Goal: Task Accomplishment & Management: Manage account settings

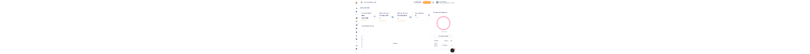
scroll to position [10, 10]
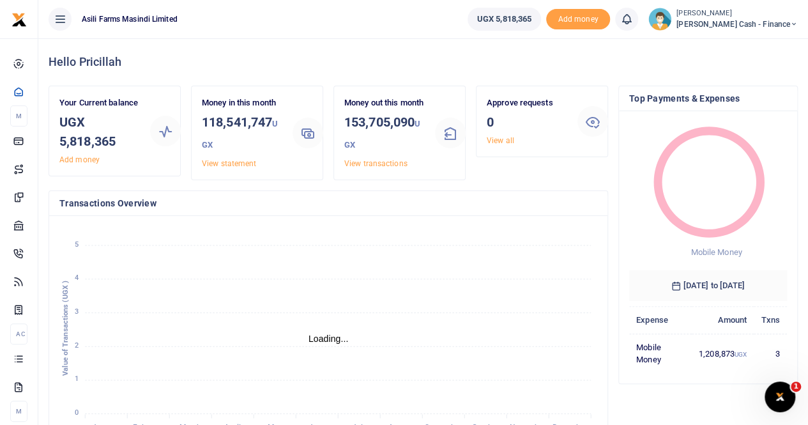
click at [413, 7] on ul "Asili Farms Masindi Limited" at bounding box center [247, 19] width 419 height 38
click at [368, 25] on ul "Asili Farms Masindi Limited" at bounding box center [247, 19] width 419 height 38
click at [314, 253] on icon "January January February February March March April April May May June June Jul…" at bounding box center [328, 331] width 538 height 211
click at [760, 20] on span "[PERSON_NAME] Cash - Finance" at bounding box center [737, 25] width 121 height 12
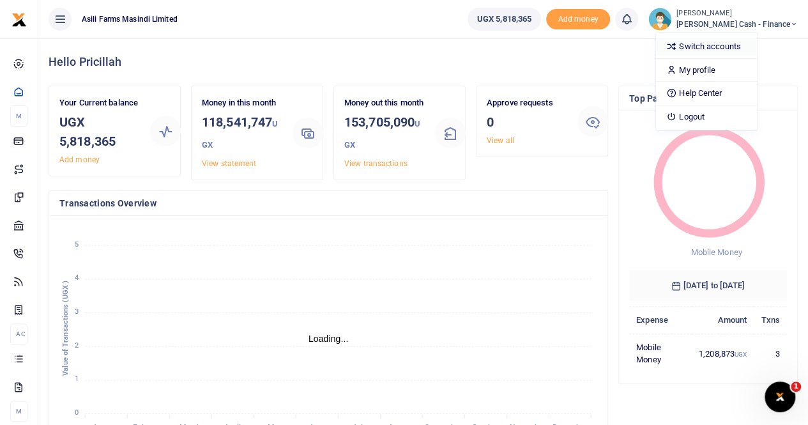
click at [750, 43] on link "Switch accounts" at bounding box center [706, 47] width 101 height 18
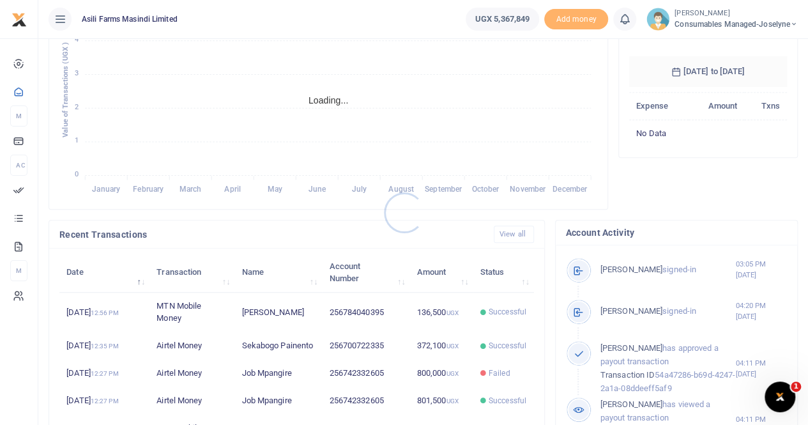
scroll to position [192, 0]
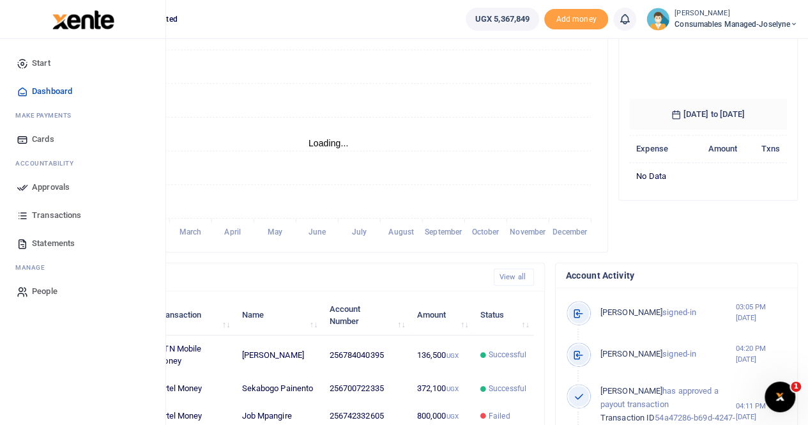
click at [46, 245] on span "Statements" at bounding box center [53, 243] width 43 height 13
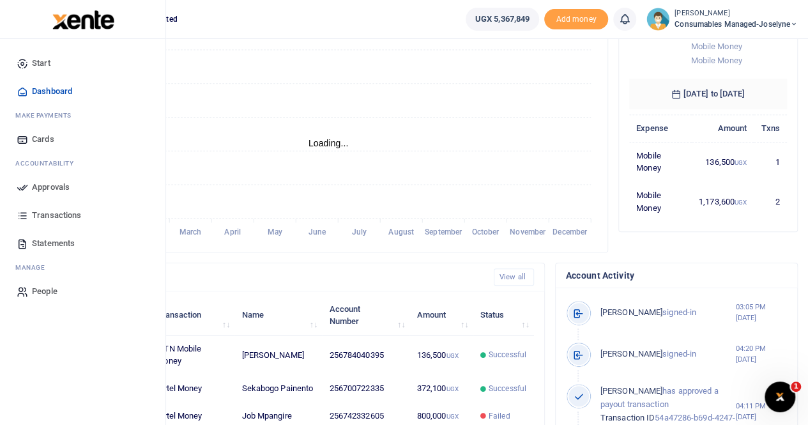
scroll to position [10, 10]
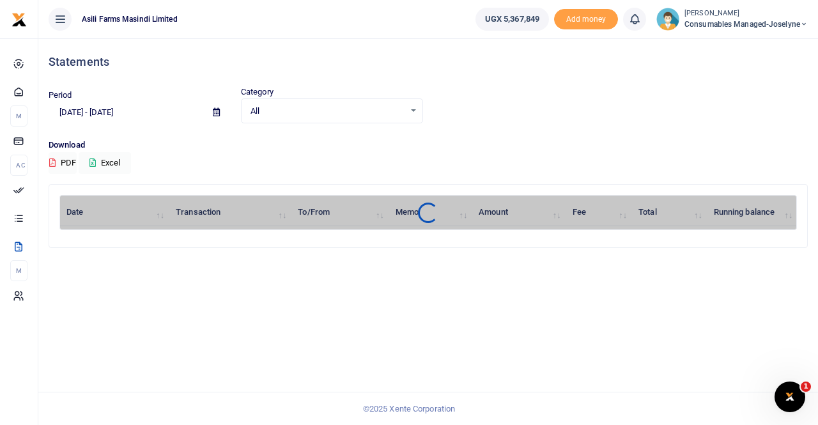
click at [213, 111] on icon at bounding box center [216, 112] width 7 height 8
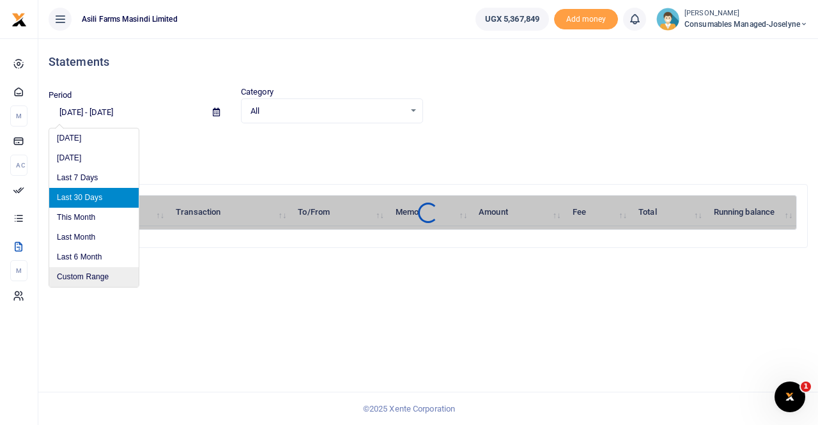
click at [77, 275] on li "Custom Range" at bounding box center [93, 277] width 89 height 20
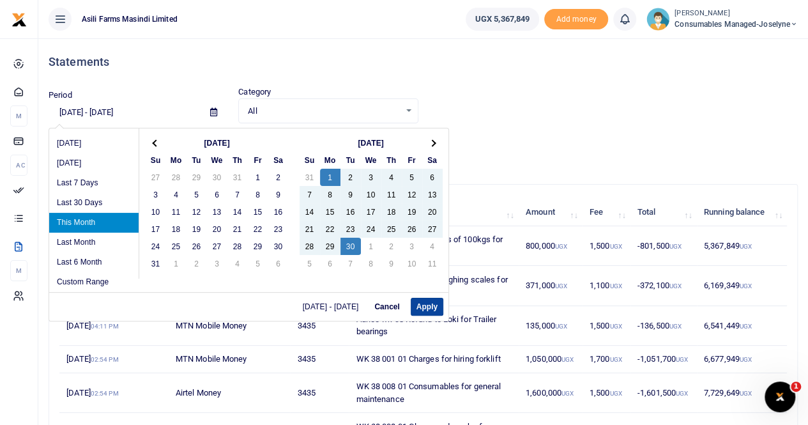
click at [426, 304] on button "Apply" at bounding box center [427, 307] width 33 height 18
type input "09/01/2025 - 09/30/2025"
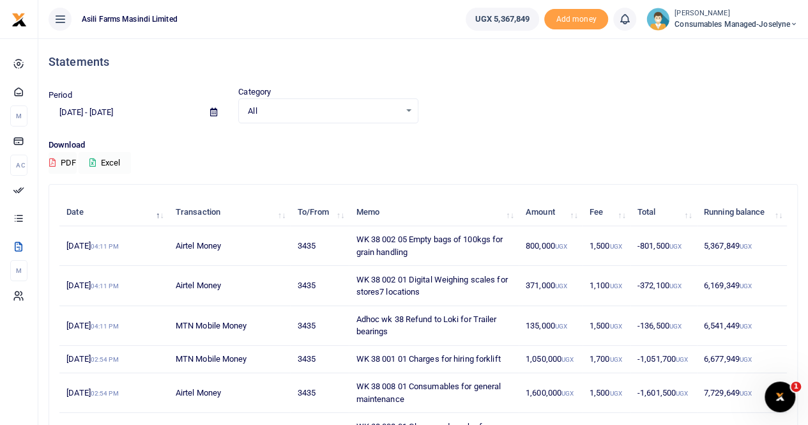
click at [112, 162] on button "Excel" at bounding box center [105, 163] width 52 height 22
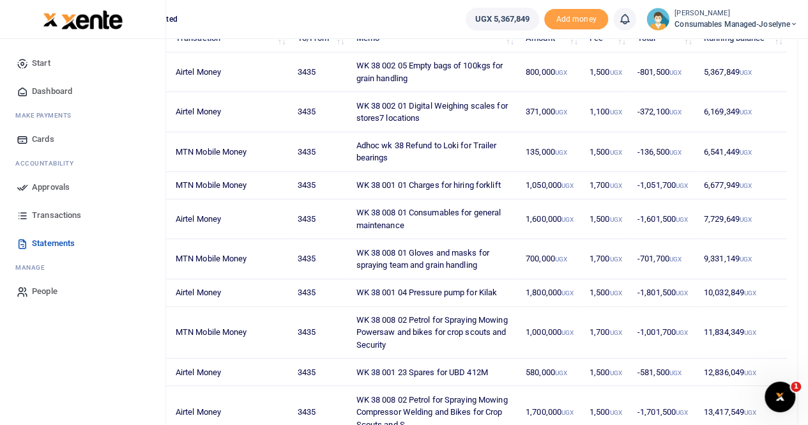
scroll to position [192, 0]
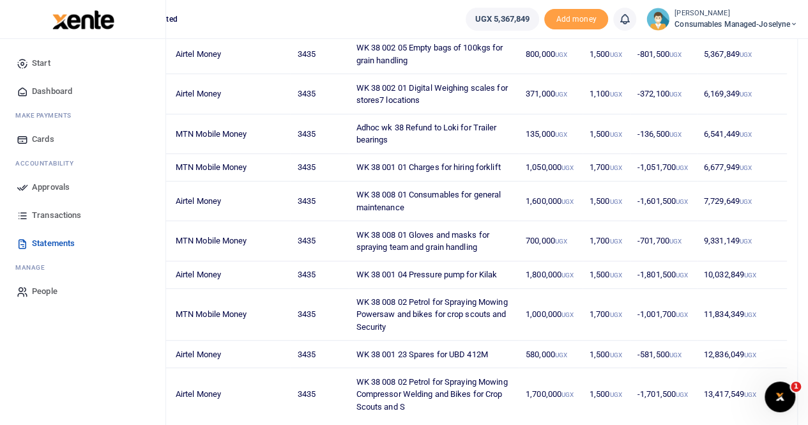
click at [63, 214] on span "Transactions" at bounding box center [56, 215] width 49 height 13
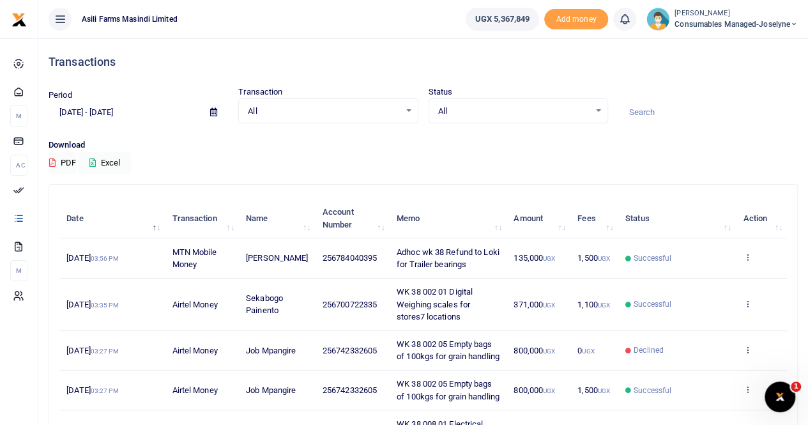
click at [211, 114] on icon at bounding box center [213, 112] width 7 height 8
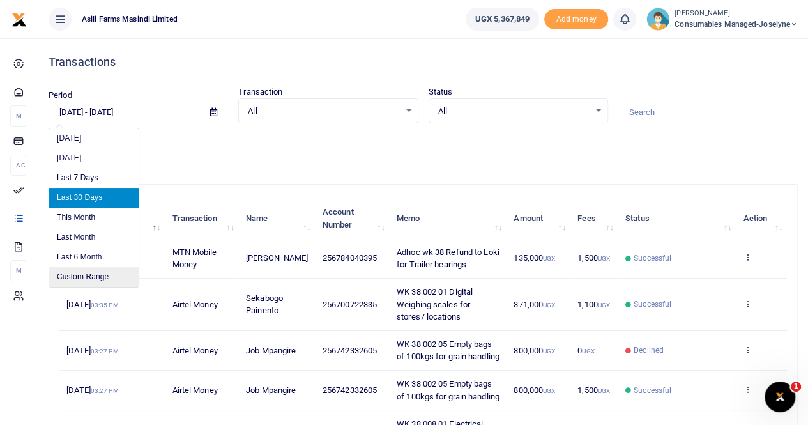
click at [91, 273] on li "Custom Range" at bounding box center [93, 277] width 89 height 20
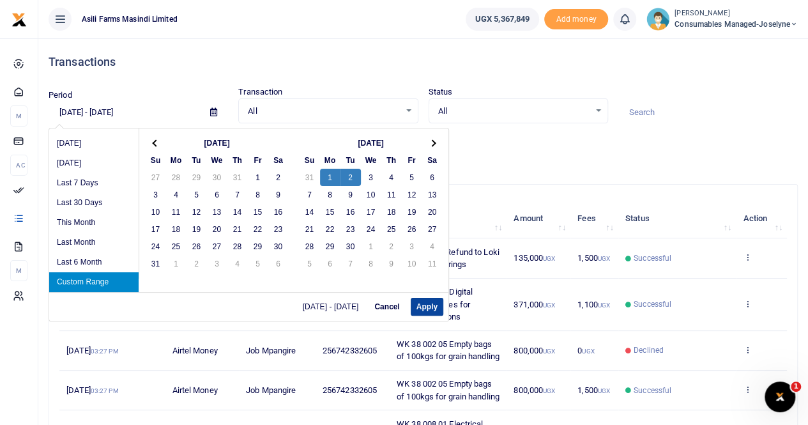
click at [427, 306] on button "Apply" at bounding box center [427, 307] width 33 height 18
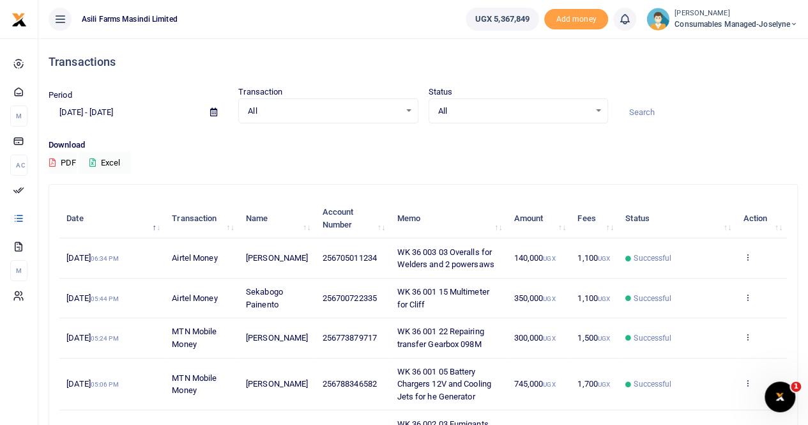
click at [212, 110] on icon at bounding box center [213, 112] width 7 height 8
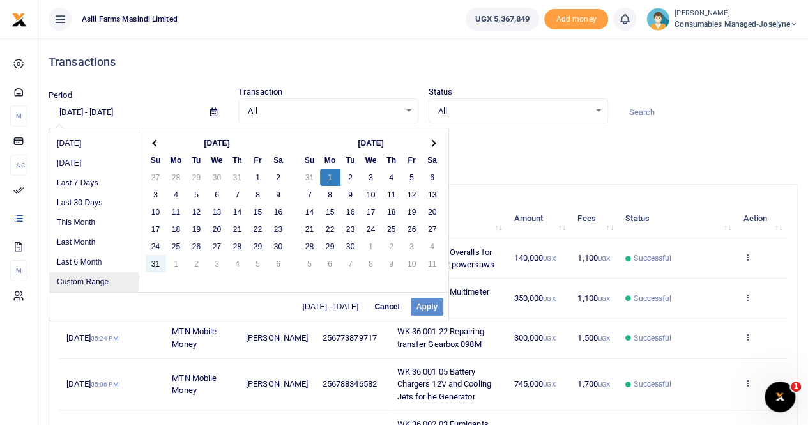
click at [109, 278] on li "Custom Range" at bounding box center [93, 282] width 89 height 20
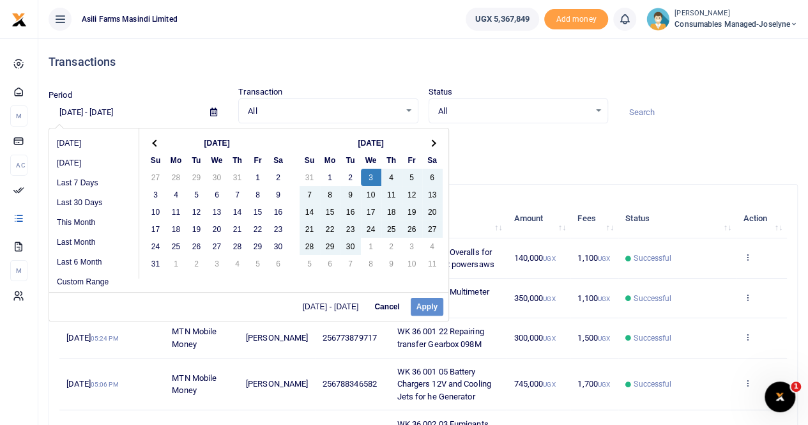
click at [427, 300] on div "09/01/2025 - 09/01/2025 Cancel Apply" at bounding box center [248, 306] width 399 height 29
click at [422, 309] on div "09/01/2025 - 09/01/2025 Cancel Apply" at bounding box center [248, 306] width 399 height 29
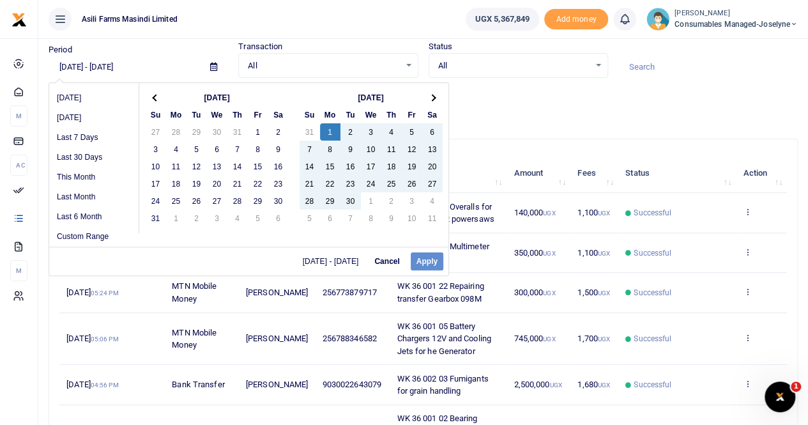
scroll to position [64, 0]
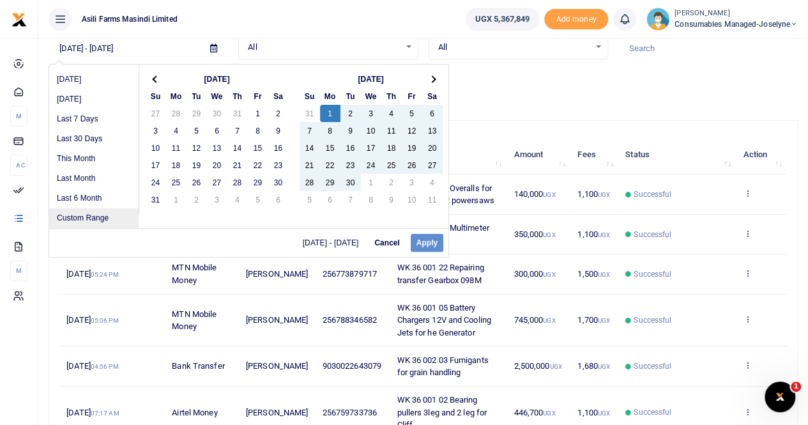
click at [102, 220] on li "Custom Range" at bounding box center [93, 218] width 89 height 20
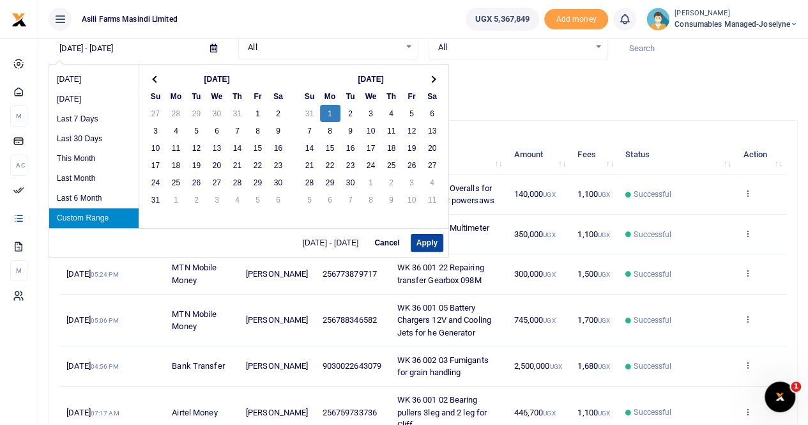
click at [428, 243] on button "Apply" at bounding box center [427, 243] width 33 height 18
type input "09/01/2025 - 09/01/2025"
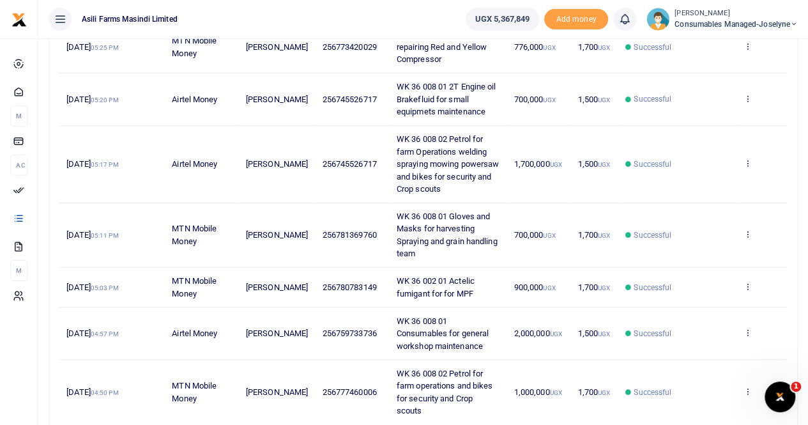
scroll to position [445, 0]
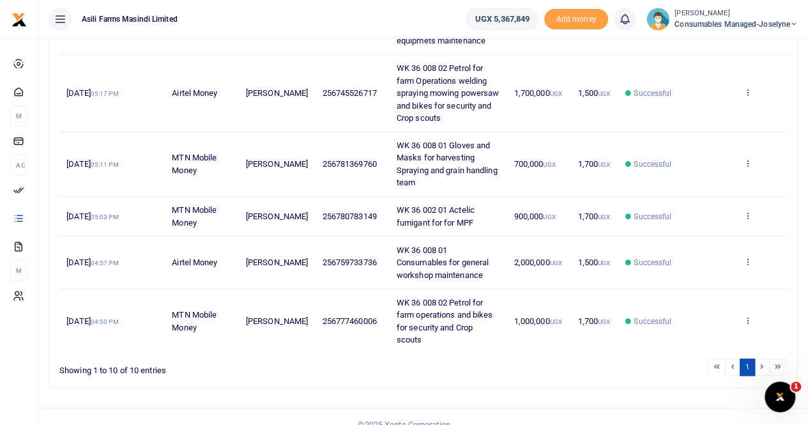
click at [746, 316] on icon at bounding box center [747, 320] width 8 height 9
click at [697, 269] on link "View details" at bounding box center [701, 278] width 101 height 18
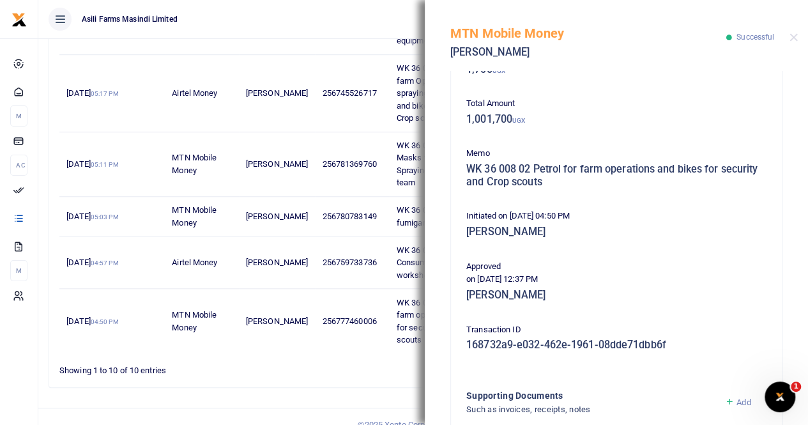
scroll to position [320, 0]
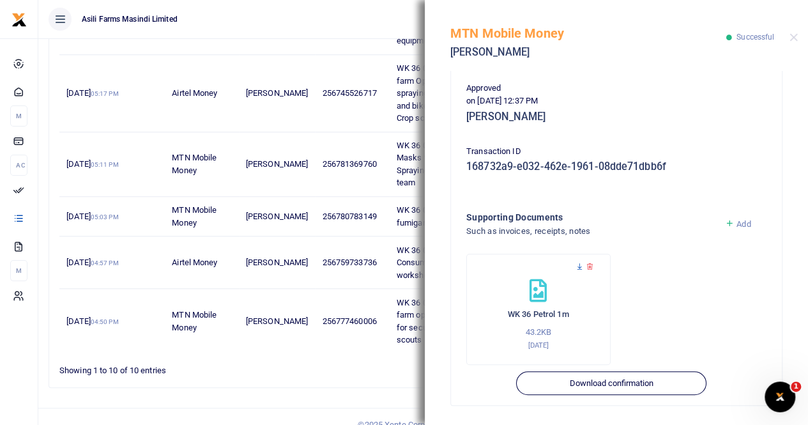
click at [578, 266] on icon at bounding box center [580, 267] width 8 height 8
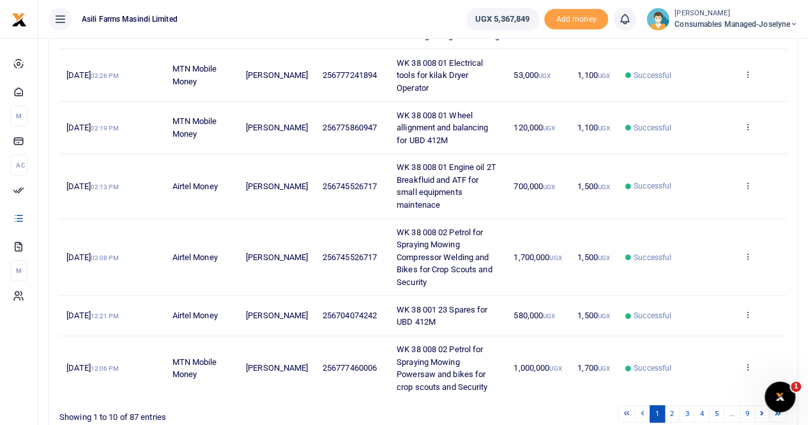
scroll to position [408, 0]
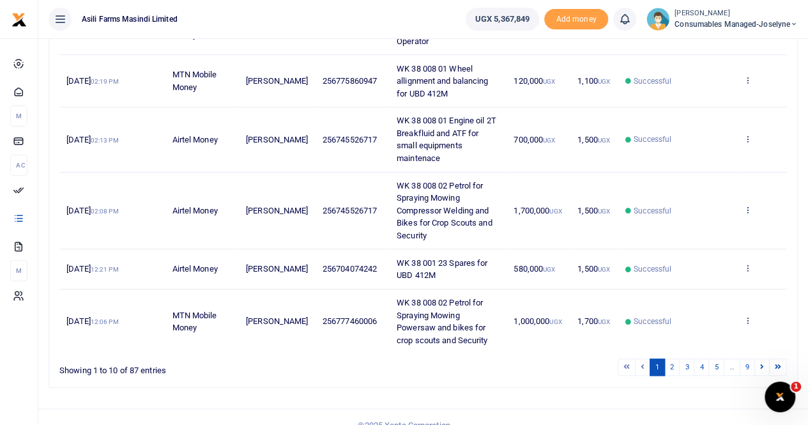
click at [745, 205] on icon at bounding box center [747, 209] width 8 height 9
click at [712, 219] on link "View details" at bounding box center [701, 217] width 101 height 18
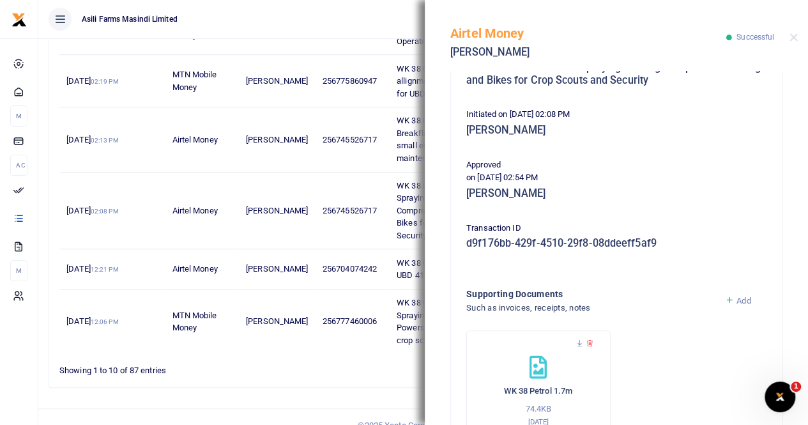
scroll to position [320, 0]
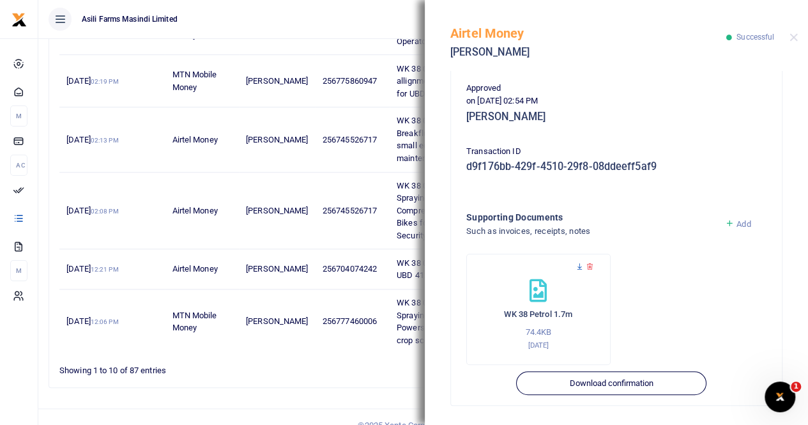
click at [580, 264] on icon at bounding box center [580, 267] width 8 height 8
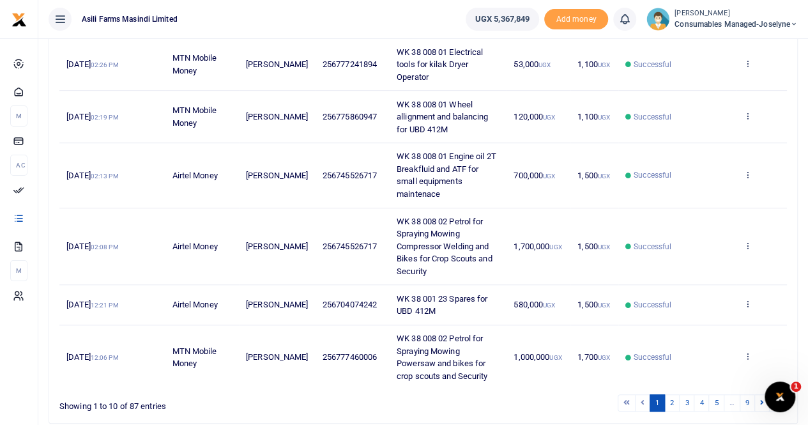
scroll to position [383, 0]
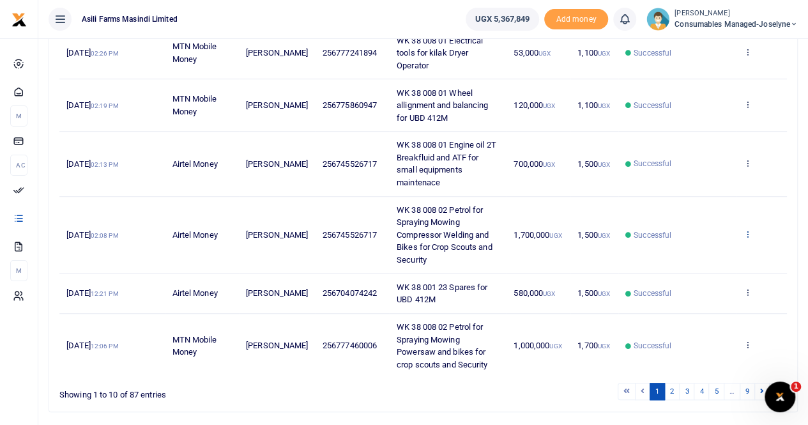
click at [749, 229] on icon at bounding box center [747, 233] width 8 height 9
click at [692, 236] on link "View details" at bounding box center [701, 242] width 101 height 18
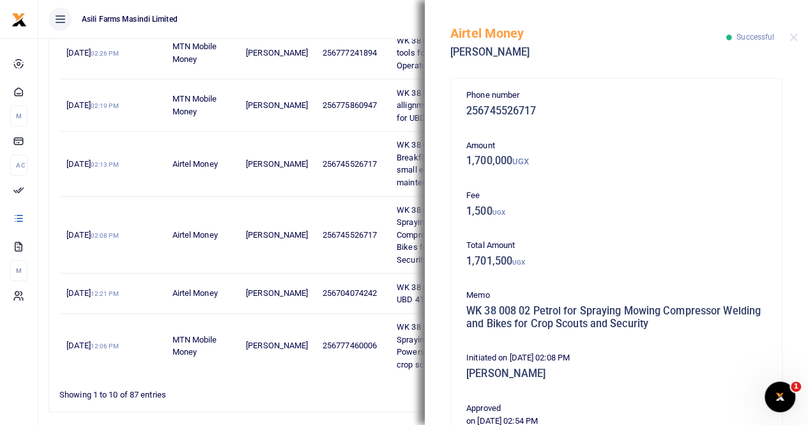
scroll to position [320, 0]
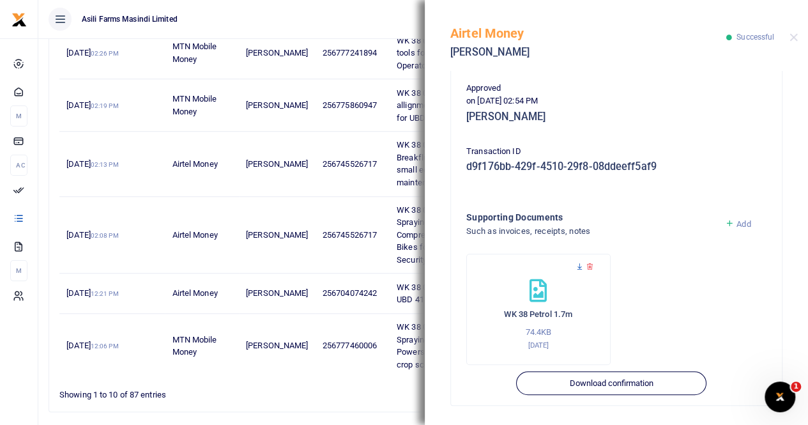
click at [580, 264] on icon at bounding box center [580, 267] width 8 height 8
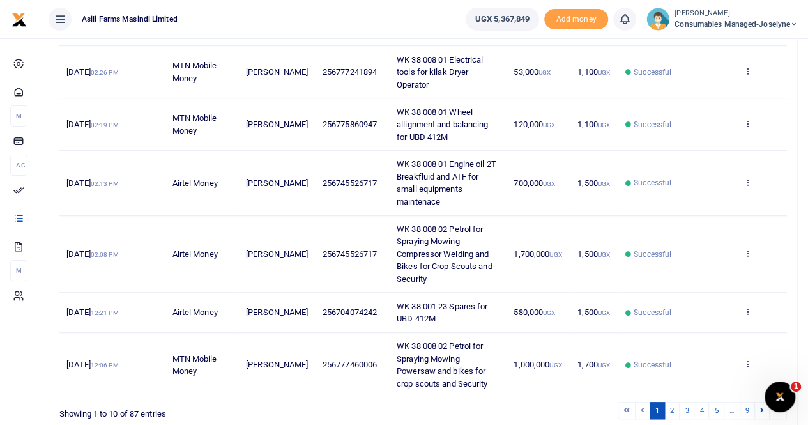
scroll to position [408, 0]
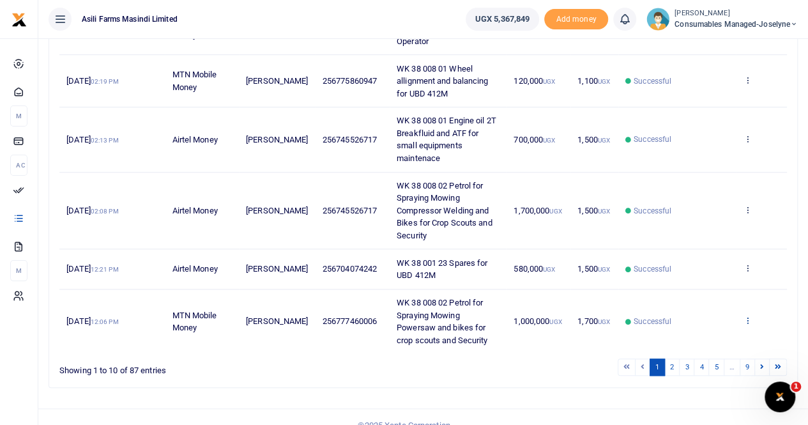
click at [749, 316] on icon at bounding box center [747, 320] width 8 height 9
click at [696, 263] on link "View details" at bounding box center [701, 272] width 101 height 18
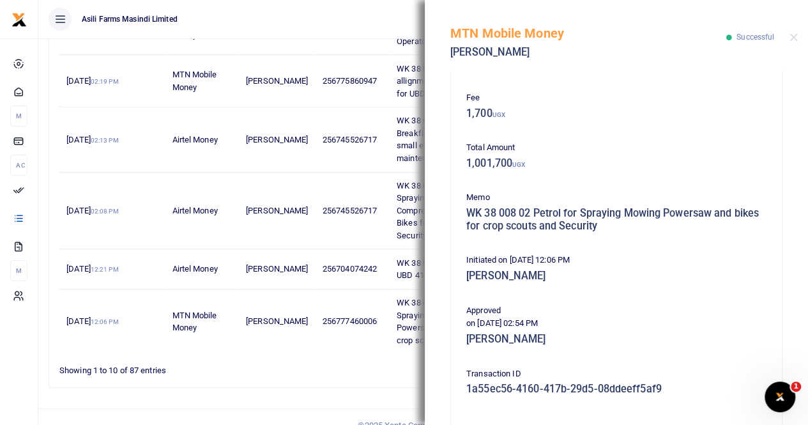
scroll to position [320, 0]
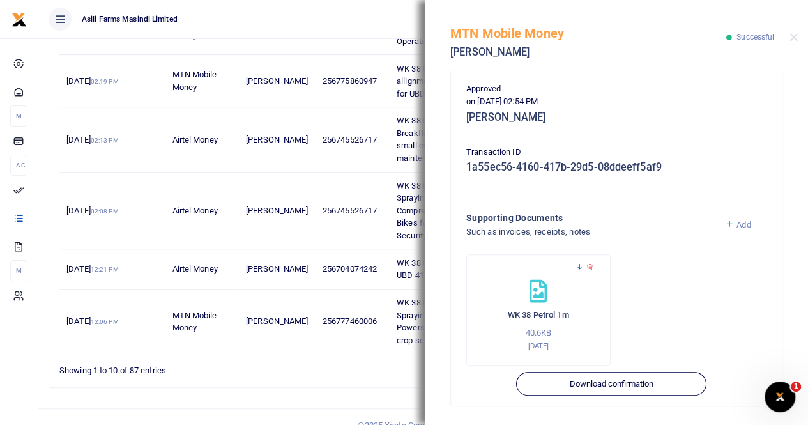
click at [578, 265] on icon at bounding box center [580, 267] width 8 height 8
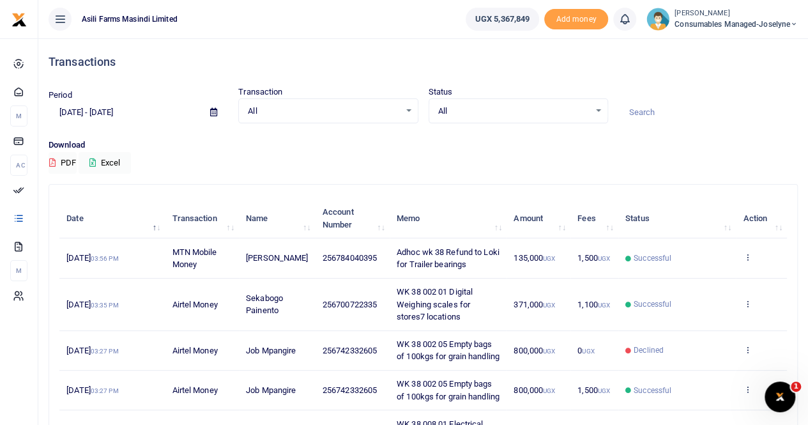
click at [213, 112] on icon at bounding box center [213, 112] width 7 height 8
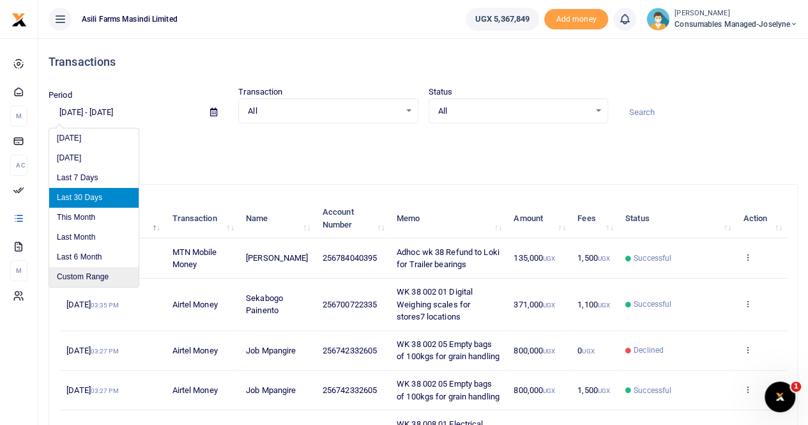
click at [81, 275] on li "Custom Range" at bounding box center [93, 277] width 89 height 20
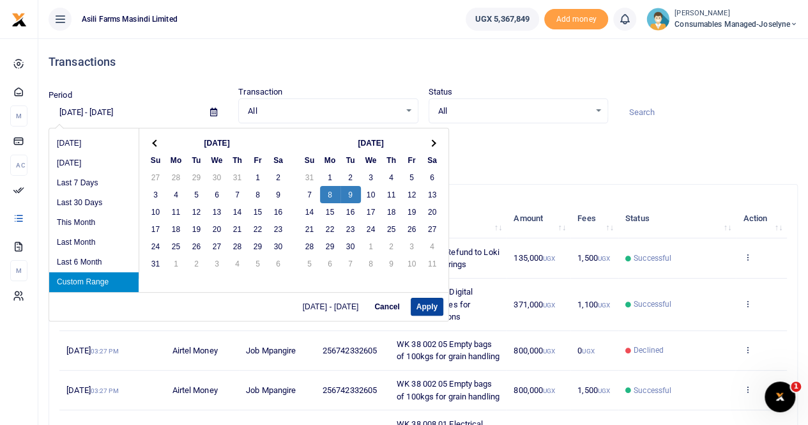
click at [426, 306] on button "Apply" at bounding box center [427, 307] width 33 height 18
type input "[DATE] - [DATE]"
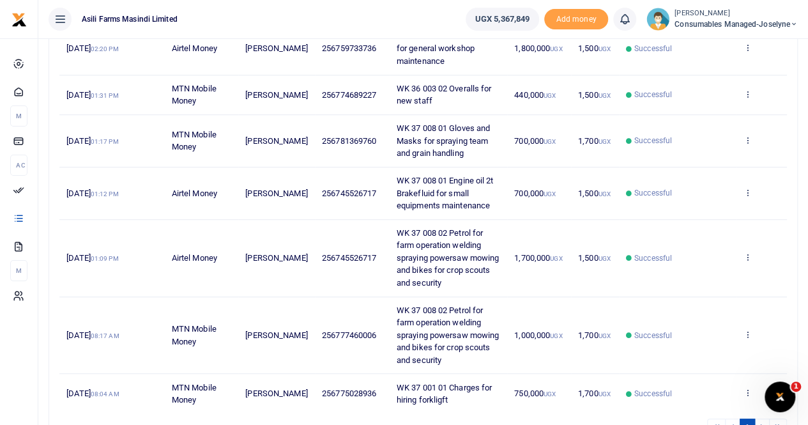
scroll to position [320, 0]
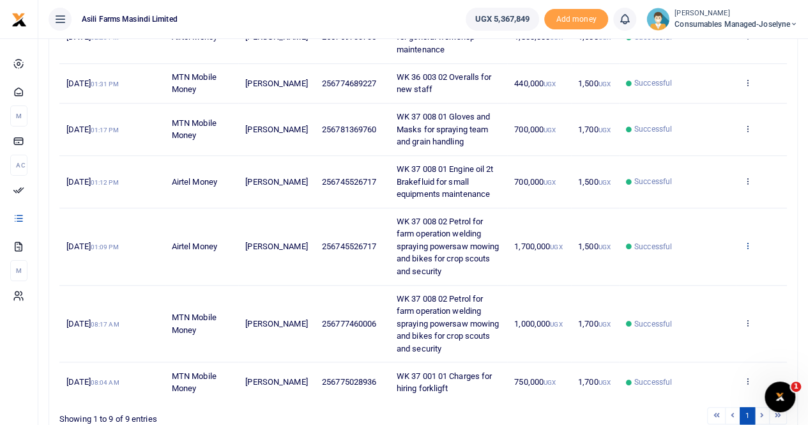
click at [749, 242] on icon at bounding box center [747, 245] width 8 height 9
click at [696, 263] on link "View details" at bounding box center [701, 266] width 101 height 18
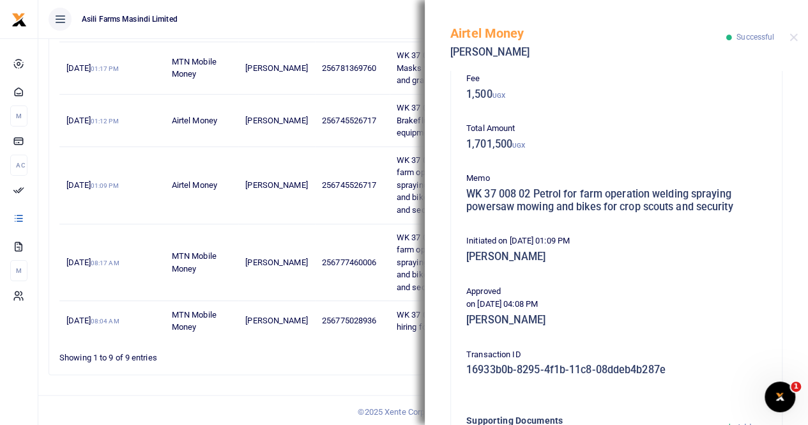
scroll to position [320, 0]
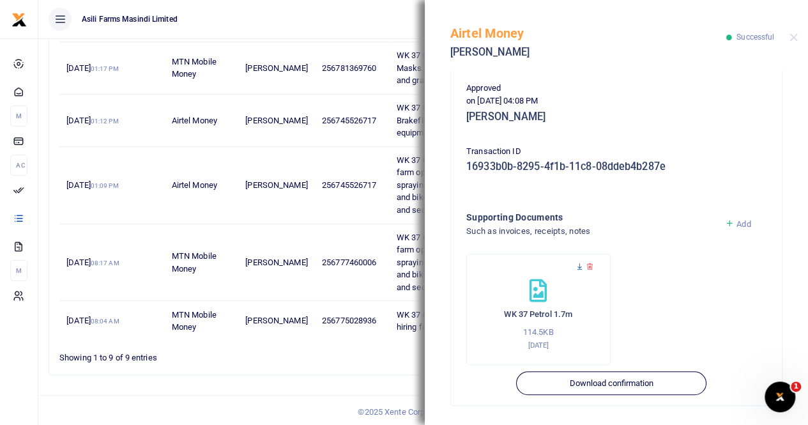
click at [576, 265] on icon at bounding box center [580, 267] width 8 height 8
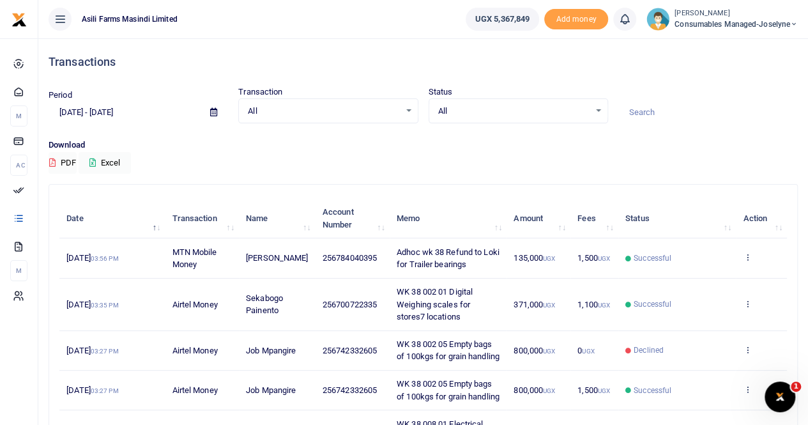
click at [213, 109] on icon at bounding box center [213, 112] width 7 height 8
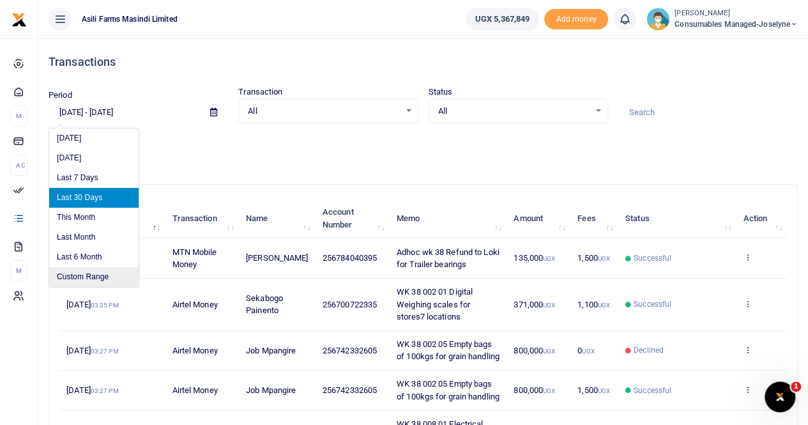
click at [82, 279] on li "Custom Range" at bounding box center [93, 277] width 89 height 20
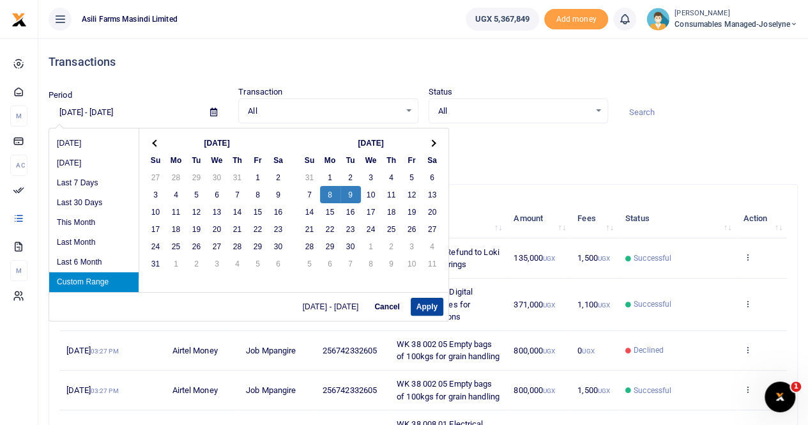
click at [422, 305] on button "Apply" at bounding box center [427, 307] width 33 height 18
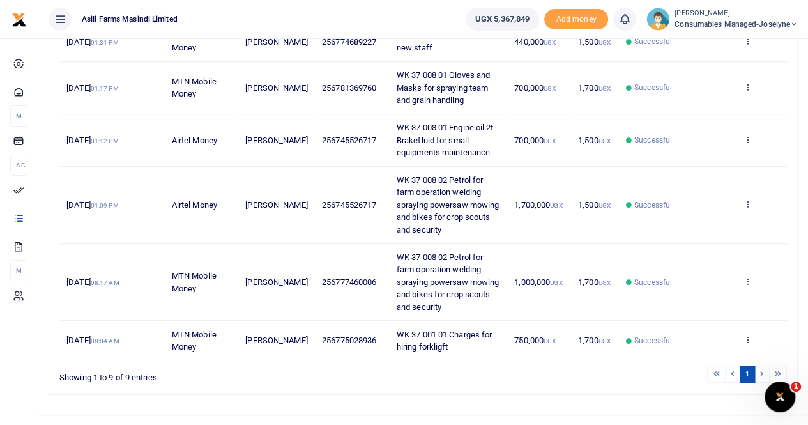
scroll to position [381, 0]
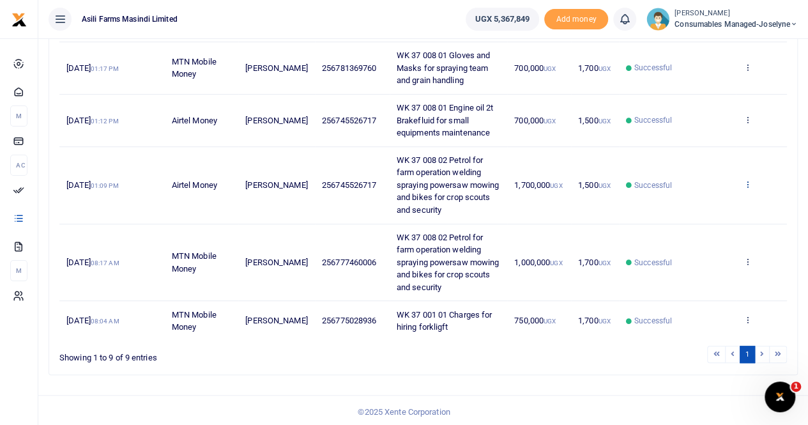
click at [748, 181] on icon at bounding box center [747, 184] width 8 height 9
click at [709, 201] on link "View details" at bounding box center [701, 205] width 101 height 18
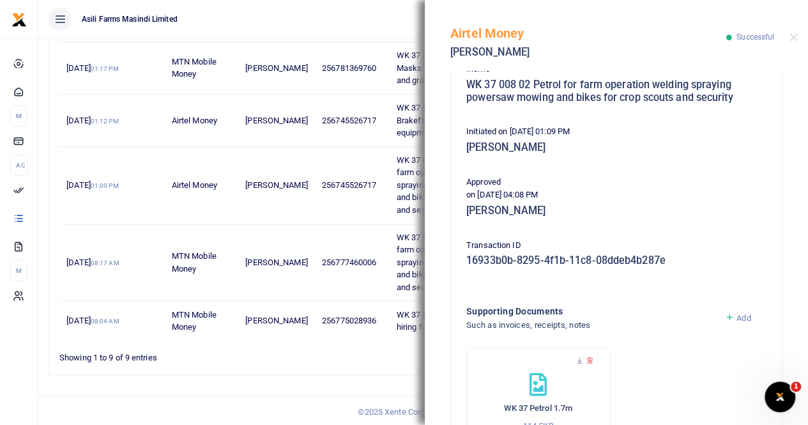
scroll to position [320, 0]
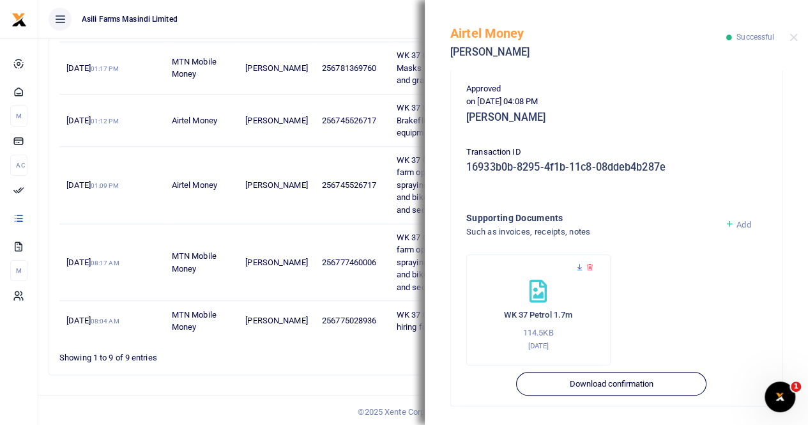
click at [579, 265] on icon at bounding box center [580, 267] width 8 height 8
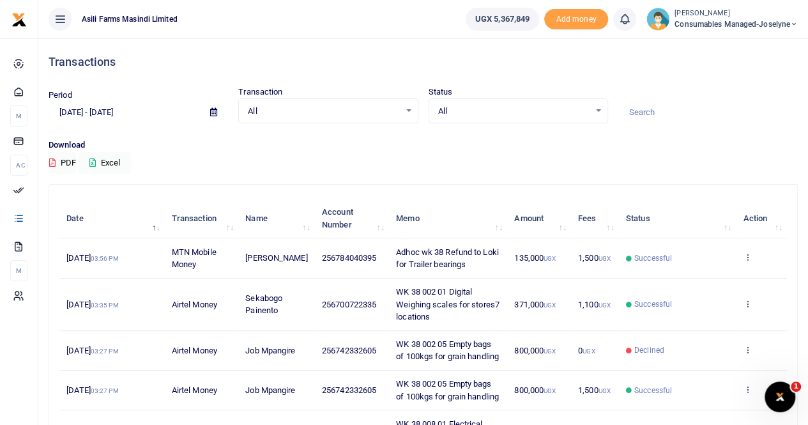
click at [213, 109] on icon at bounding box center [213, 112] width 7 height 8
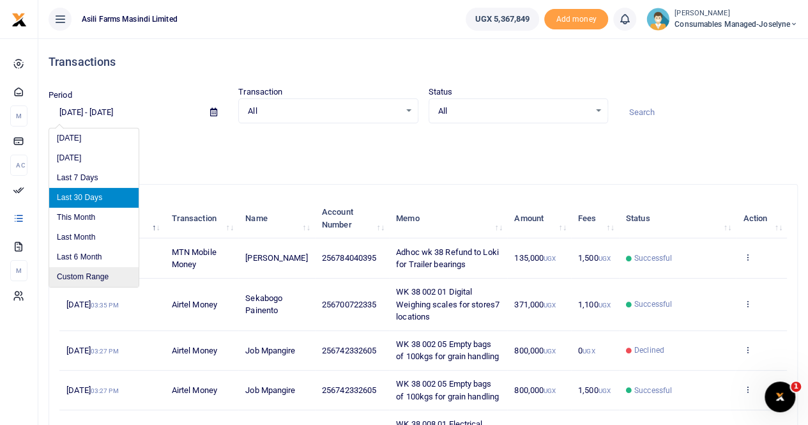
click at [89, 275] on li "Custom Range" at bounding box center [93, 277] width 89 height 20
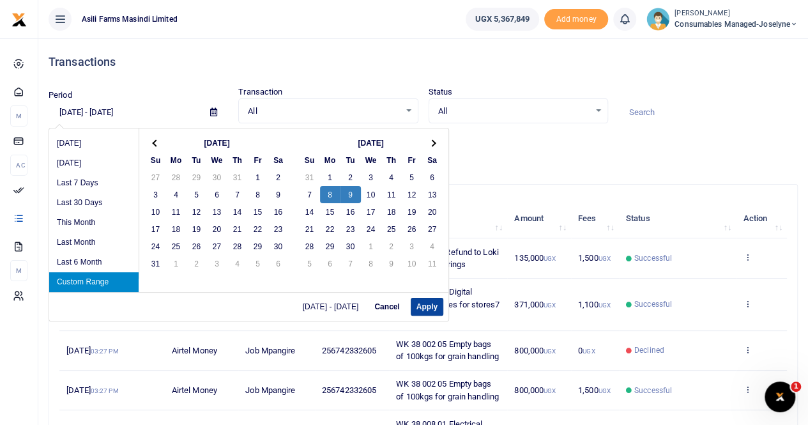
click at [422, 310] on button "Apply" at bounding box center [427, 307] width 33 height 18
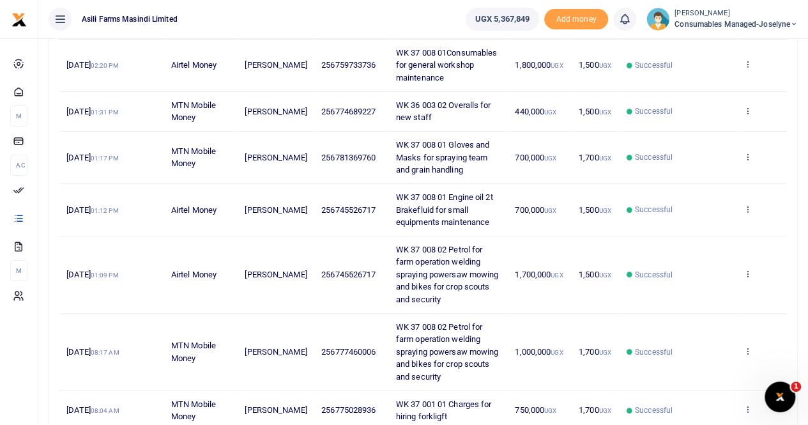
scroll to position [320, 0]
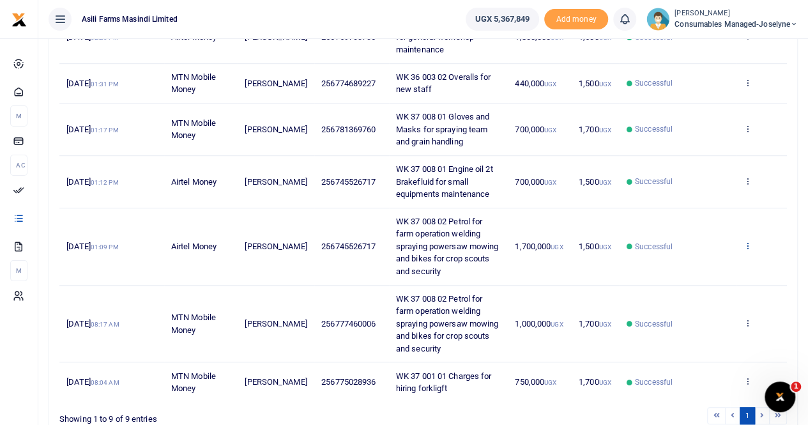
click at [749, 242] on icon at bounding box center [747, 245] width 8 height 9
click at [717, 261] on link "View details" at bounding box center [701, 266] width 101 height 18
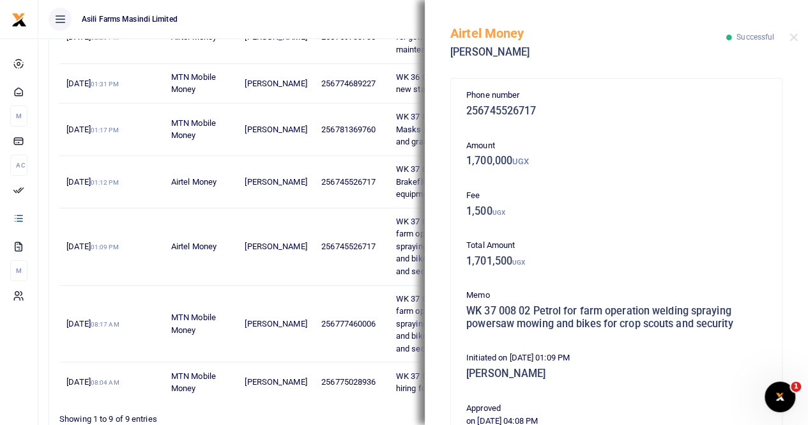
scroll to position [320, 0]
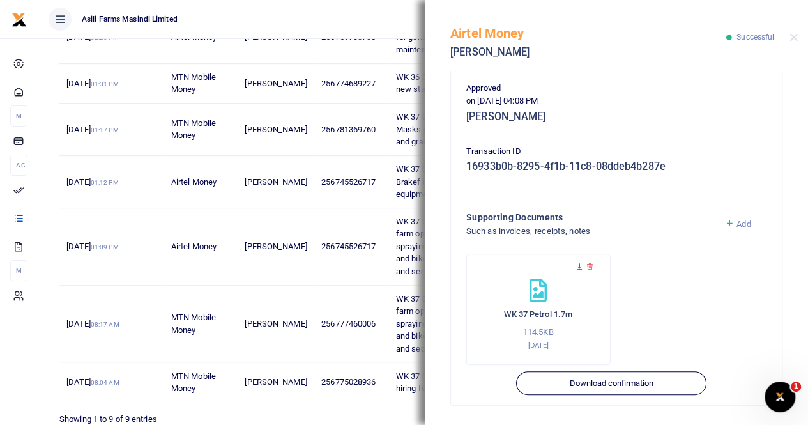
click at [578, 268] on icon at bounding box center [580, 267] width 8 height 8
